Goal: Task Accomplishment & Management: Use online tool/utility

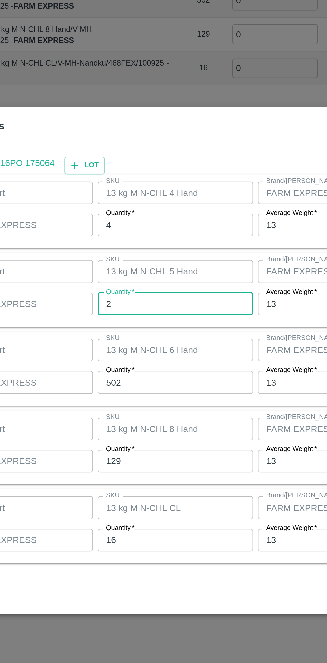
scroll to position [1416, 0]
type input "24"
click at [133, 345] on input "502" at bounding box center [151, 344] width 87 height 13
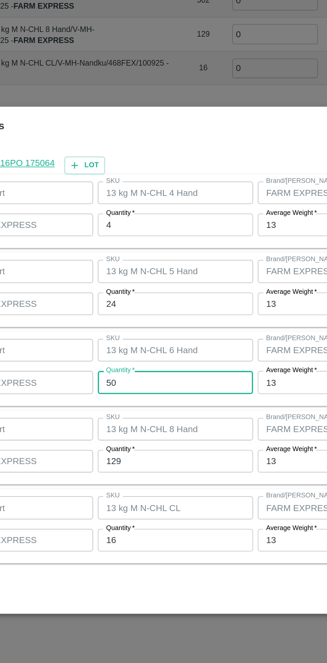
type input "5"
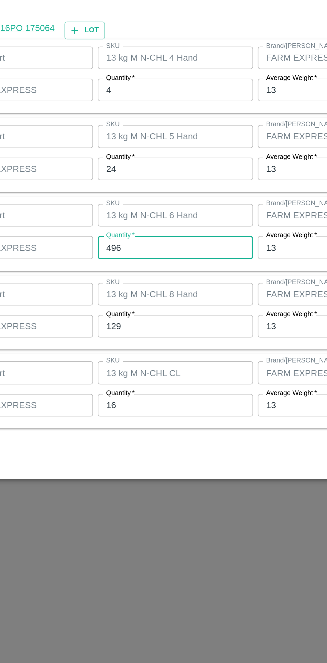
type input "496"
click at [129, 390] on input "129" at bounding box center [151, 388] width 87 height 13
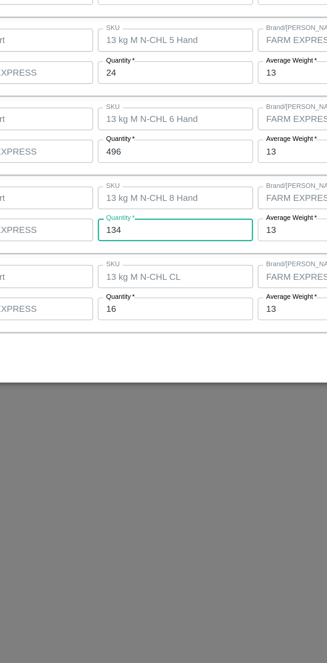
type input "134"
click at [125, 435] on input "16" at bounding box center [151, 432] width 87 height 13
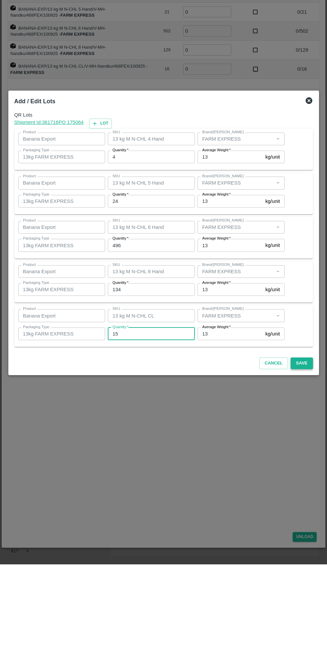
type input "15"
click at [309, 463] on button "Save" at bounding box center [301, 462] width 22 height 12
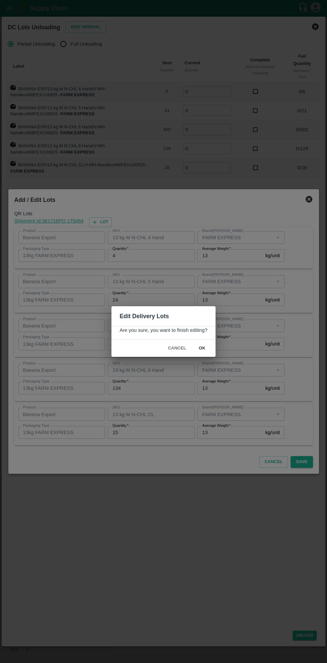
click at [209, 350] on button "ok" at bounding box center [201, 349] width 21 height 12
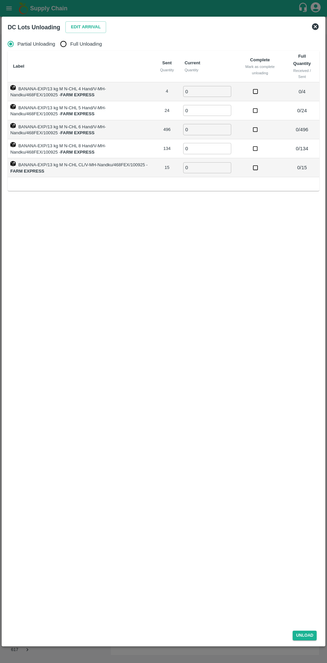
click at [68, 45] on input "Full Unloading" at bounding box center [63, 43] width 13 height 13
radio input "true"
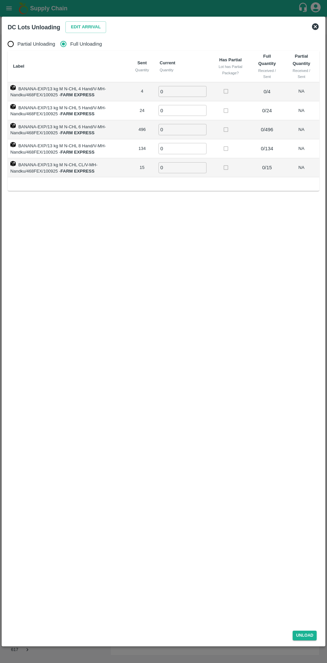
click at [179, 93] on input "0" at bounding box center [182, 91] width 48 height 11
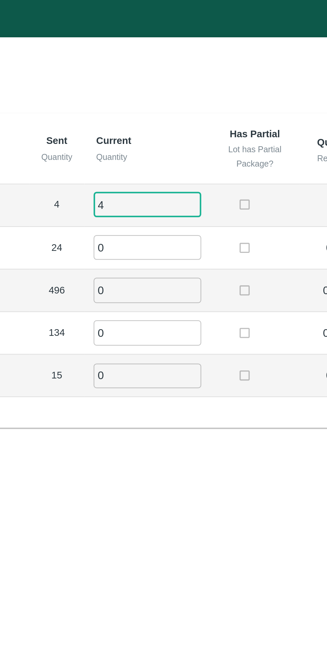
type input "4"
click at [177, 110] on input "0" at bounding box center [182, 110] width 48 height 11
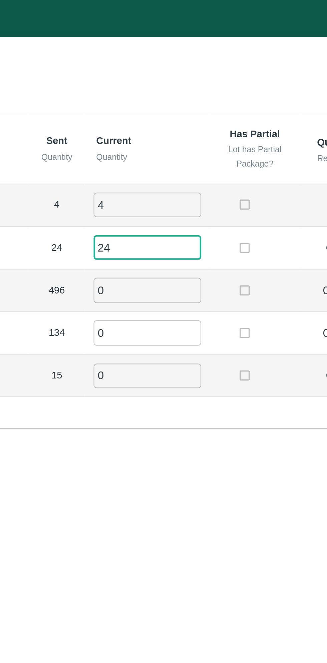
type input "24"
click at [194, 131] on input "0" at bounding box center [182, 129] width 48 height 11
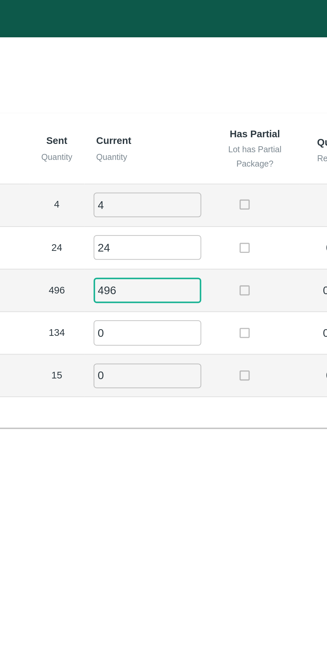
type input "496"
click at [172, 146] on input "0" at bounding box center [182, 148] width 48 height 11
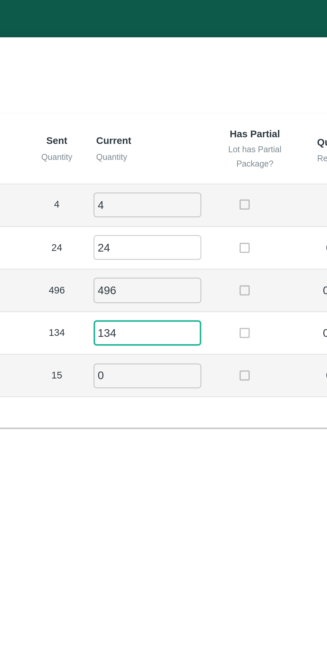
type input "134"
click at [187, 166] on input "0" at bounding box center [182, 167] width 48 height 11
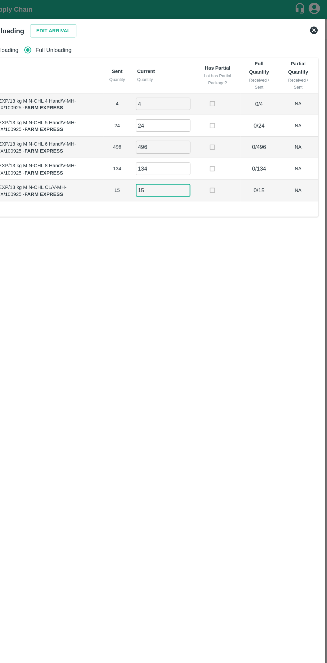
scroll to position [0, 0]
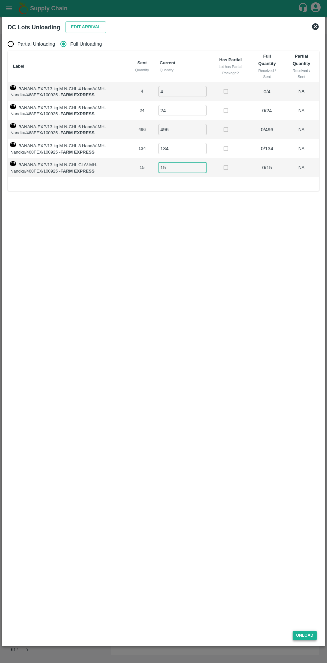
type input "15"
click at [312, 637] on button "Unload" at bounding box center [304, 636] width 24 height 10
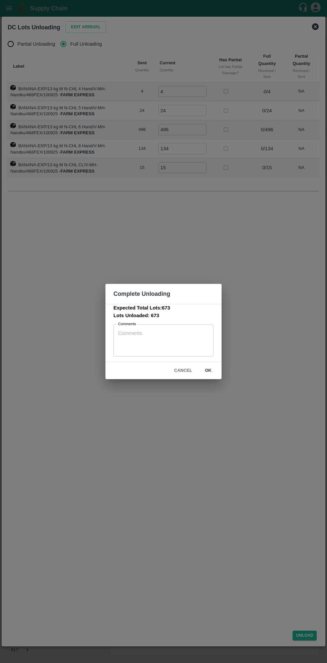
click at [182, 334] on textarea "Comments" at bounding box center [163, 340] width 91 height 21
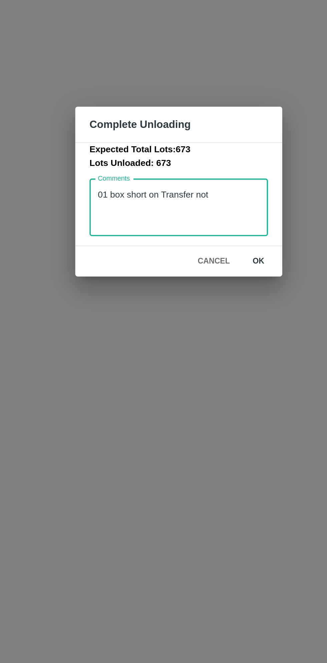
type textarea "01 box short on Transfer not"
click at [214, 371] on button "ok" at bounding box center [207, 371] width 21 height 12
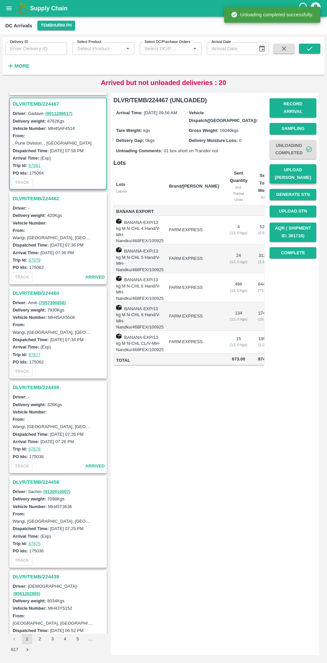
click at [306, 170] on button "Upload [PERSON_NAME]" at bounding box center [292, 173] width 47 height 19
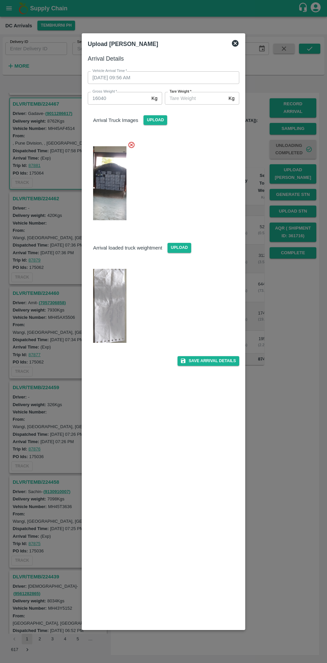
click at [112, 303] on img at bounding box center [109, 306] width 33 height 74
click at [117, 309] on img at bounding box center [109, 306] width 33 height 74
click at [193, 98] on input "[PERSON_NAME]   *" at bounding box center [195, 98] width 61 height 13
type input "6585"
click at [215, 361] on button "Save Arrival Details" at bounding box center [208, 361] width 62 height 10
